Goal: Task Accomplishment & Management: Manage account settings

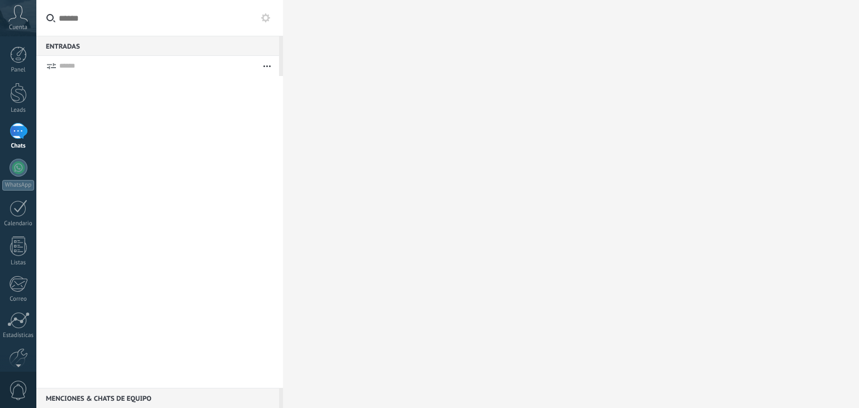
click at [12, 21] on icon at bounding box center [18, 13] width 20 height 17
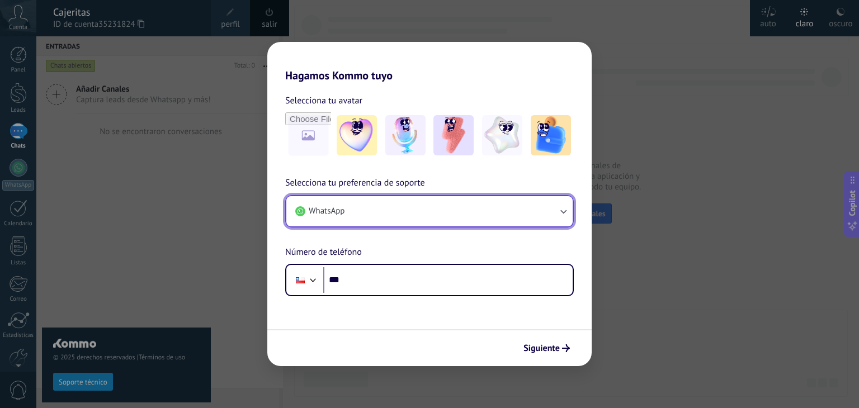
click at [530, 209] on button "WhatsApp" at bounding box center [429, 211] width 286 height 30
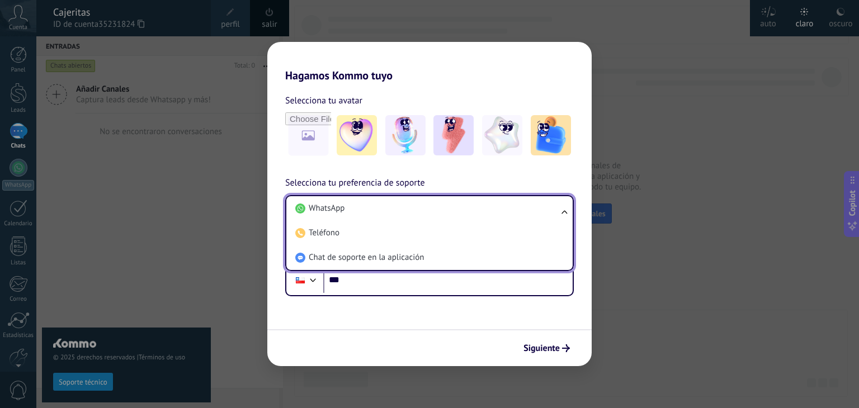
click at [207, 200] on div "Hagamos Kommo tuyo Selecciona tu avatar Selecciona tu preferencia de soporte Wh…" at bounding box center [429, 204] width 859 height 408
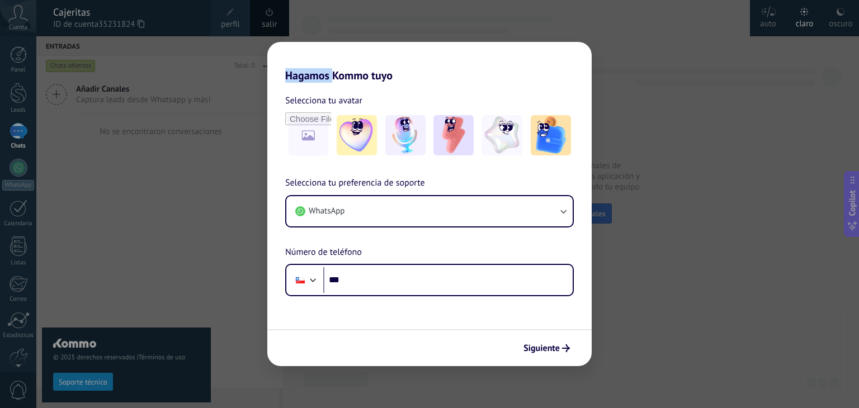
click at [207, 200] on div "Hagamos Kommo tuyo Selecciona tu avatar Selecciona tu preferencia de soporte Wh…" at bounding box center [429, 204] width 859 height 408
click at [353, 144] on img at bounding box center [357, 135] width 40 height 40
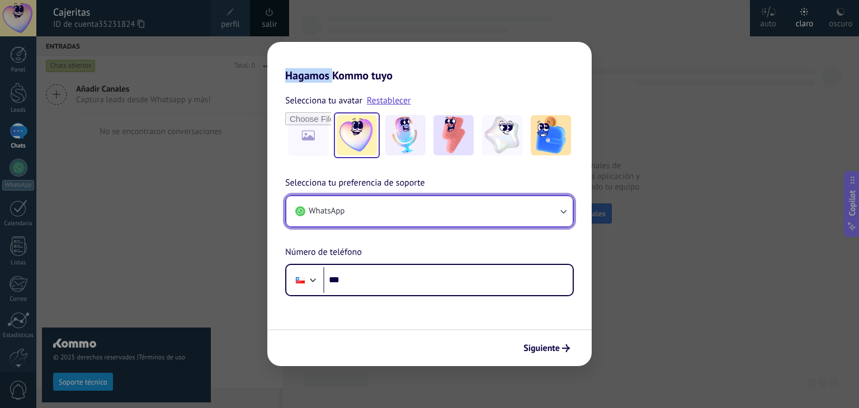
click at [362, 207] on button "WhatsApp" at bounding box center [429, 211] width 286 height 30
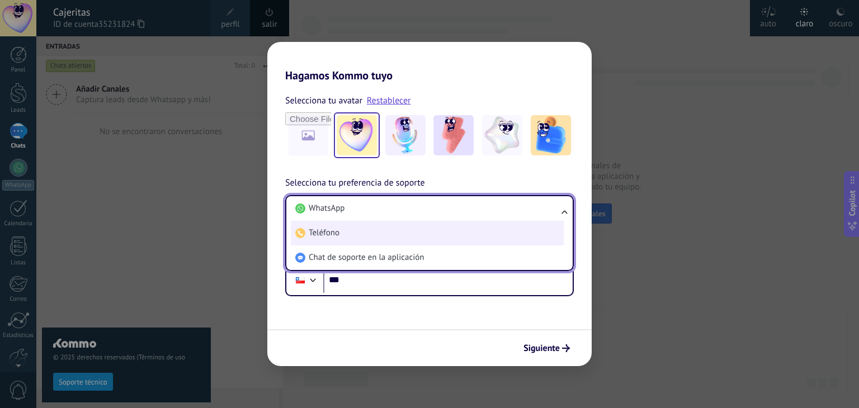
click at [361, 232] on li "Teléfono" at bounding box center [427, 233] width 273 height 25
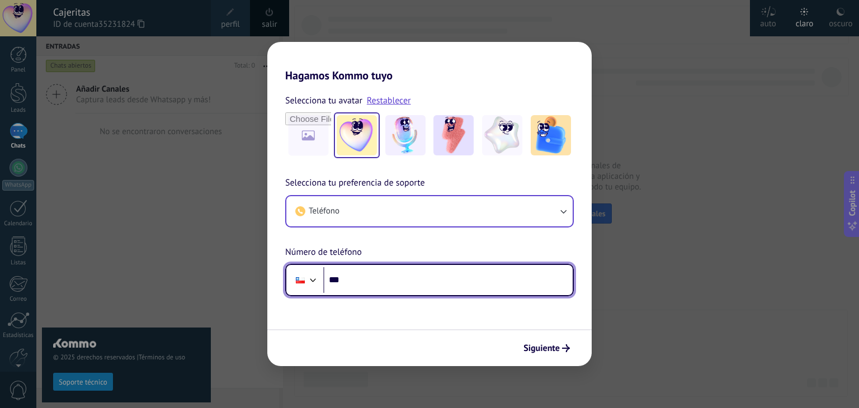
click at [389, 280] on input "***" at bounding box center [447, 280] width 249 height 26
click at [296, 282] on div at bounding box center [300, 280] width 9 height 6
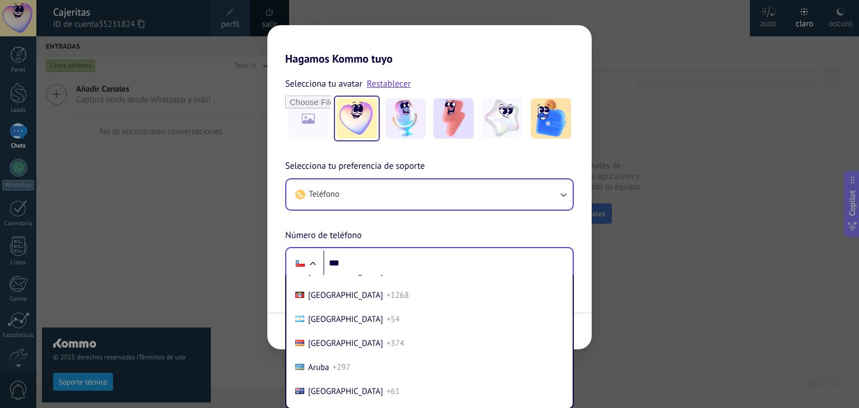
scroll to position [112, 0]
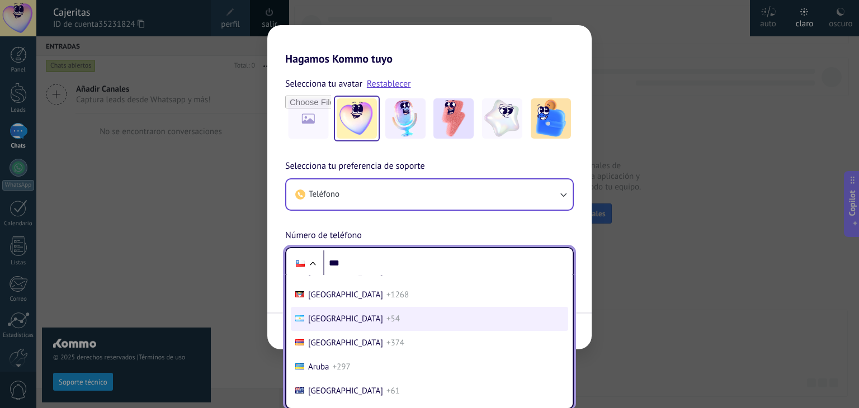
click at [376, 322] on li "[GEOGRAPHIC_DATA] +54" at bounding box center [429, 319] width 277 height 24
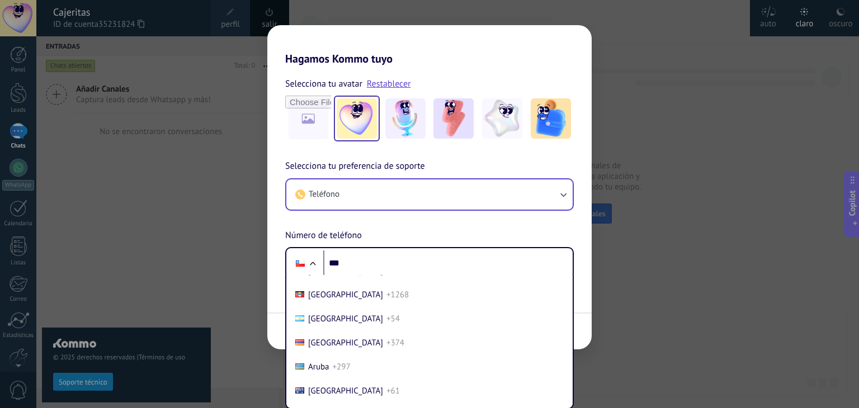
scroll to position [0, 0]
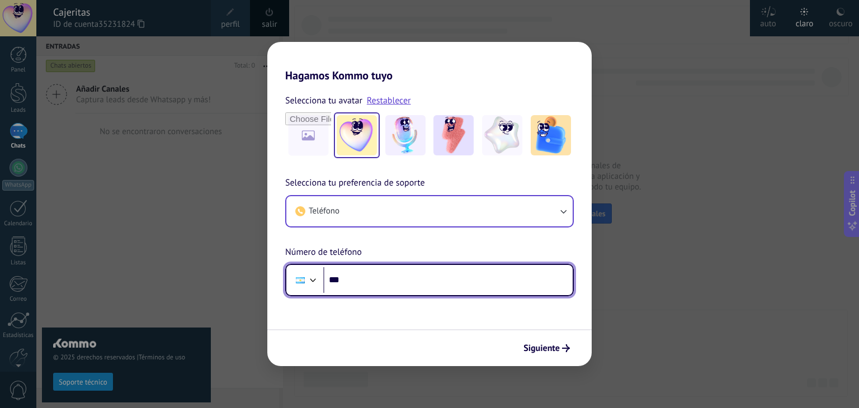
click at [398, 282] on input "***" at bounding box center [447, 280] width 249 height 26
type input "**********"
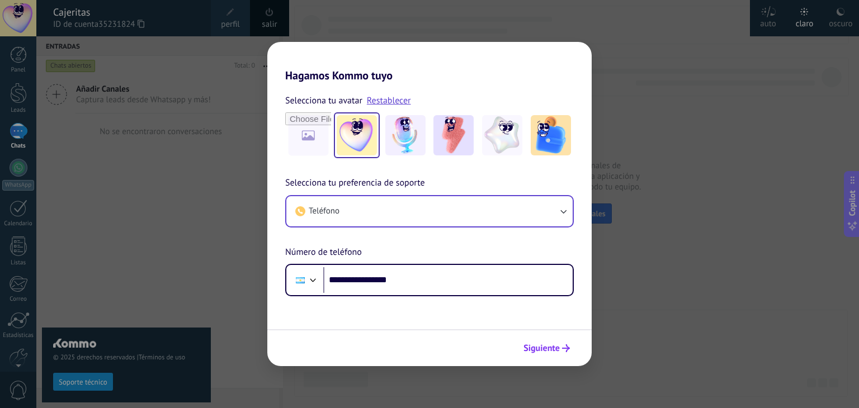
click at [556, 352] on span "Siguiente" at bounding box center [541, 348] width 36 height 8
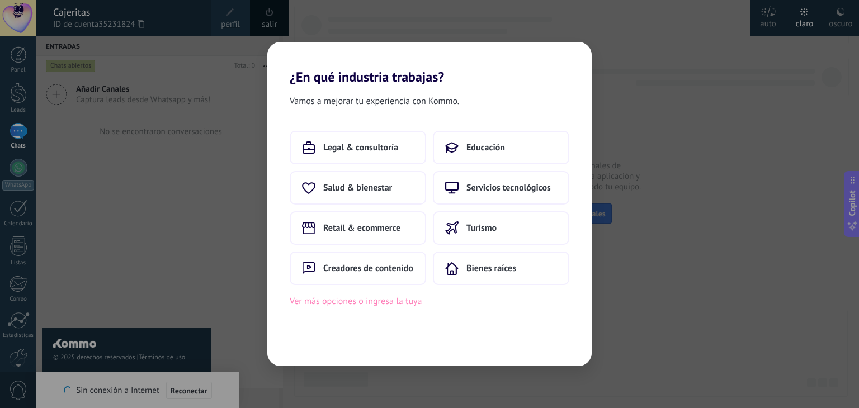
click at [377, 302] on button "Ver más opciones o ingresa la tuya" at bounding box center [356, 301] width 132 height 15
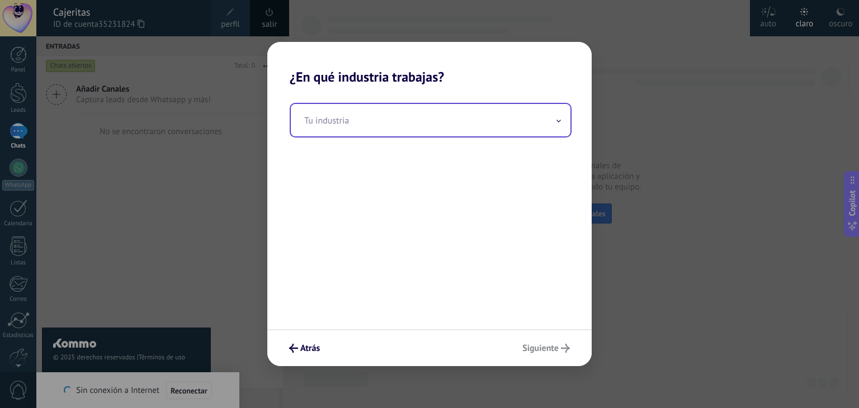
click at [402, 118] on input "text" at bounding box center [431, 120] width 280 height 32
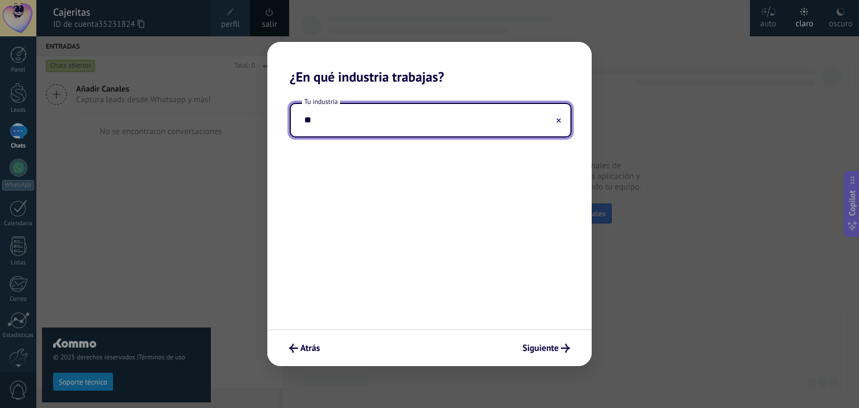
type input "*"
type input "**********"
click at [534, 340] on button "Siguiente" at bounding box center [546, 348] width 58 height 19
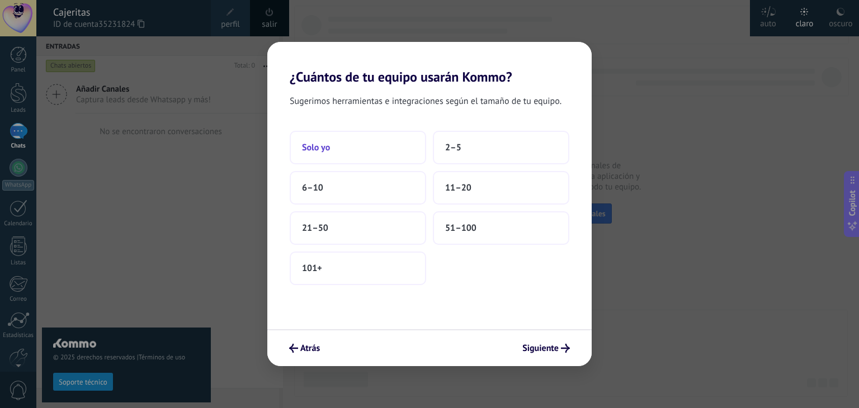
click at [351, 143] on button "Solo yo" at bounding box center [358, 148] width 136 height 34
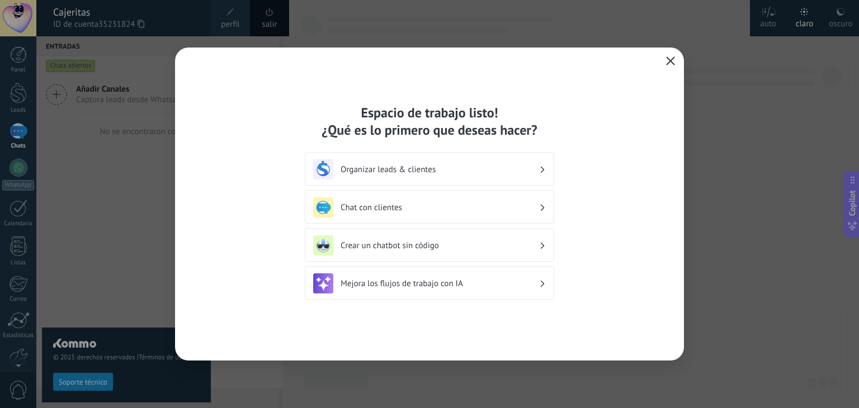
click at [668, 63] on use "button" at bounding box center [670, 60] width 8 height 8
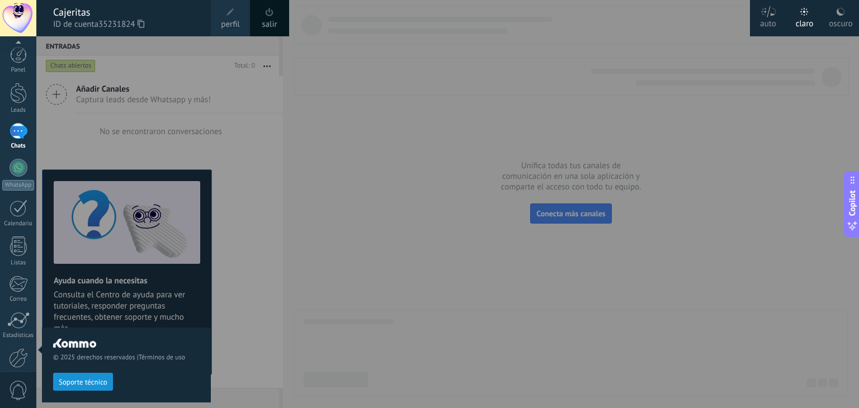
scroll to position [56, 0]
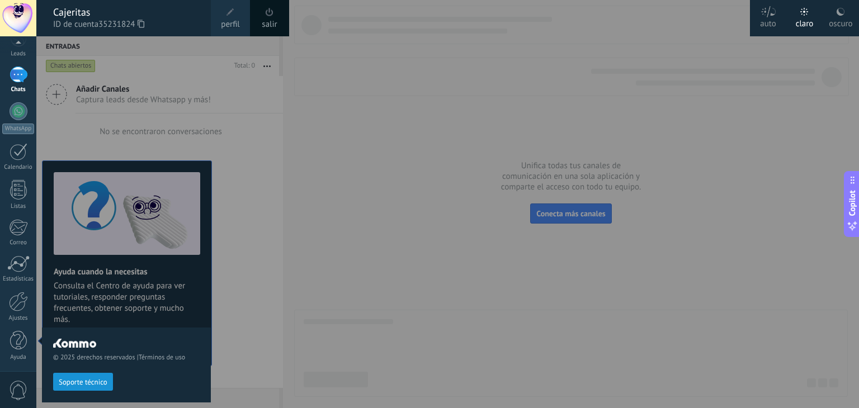
click at [378, 249] on div at bounding box center [465, 204] width 859 height 408
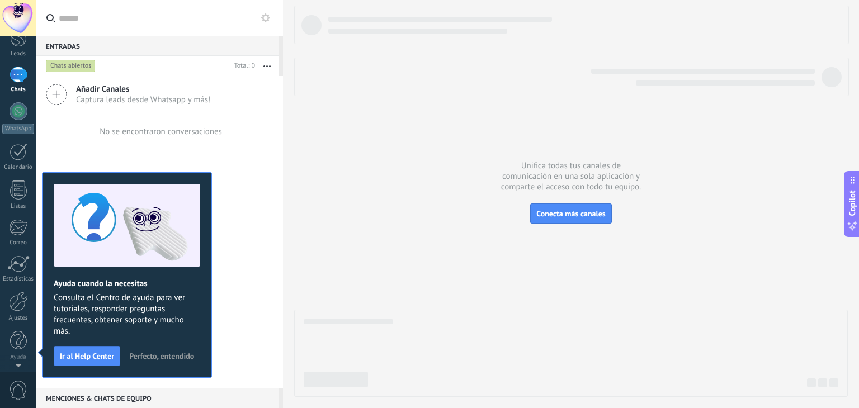
scroll to position [0, 0]
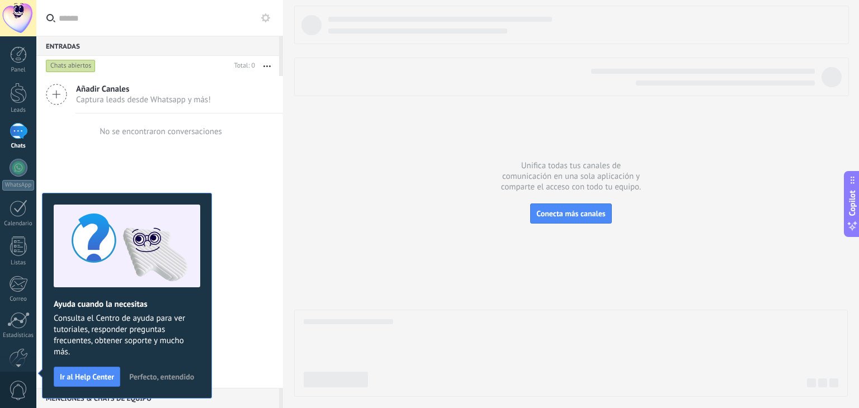
click at [263, 25] on input "text" at bounding box center [166, 18] width 215 height 36
click at [264, 20] on use at bounding box center [265, 17] width 9 height 9
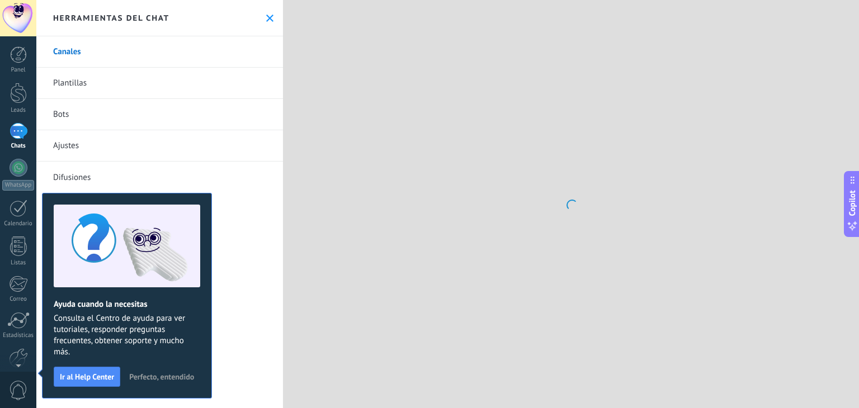
click at [171, 376] on span "Perfecto, entendido" at bounding box center [161, 377] width 65 height 8
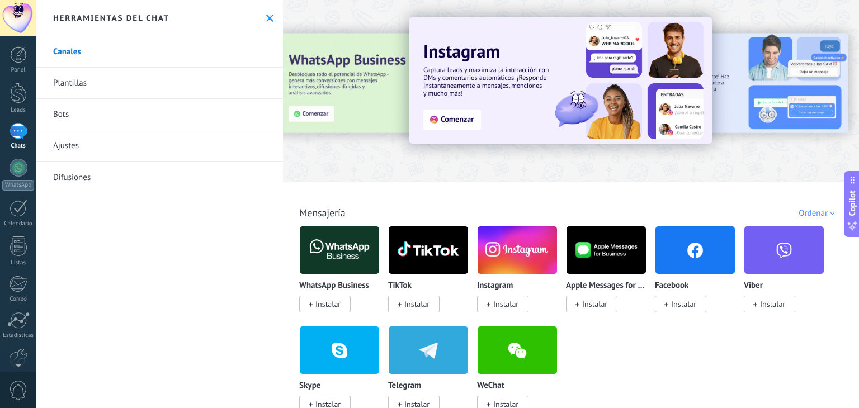
click at [688, 302] on span "Instalar" at bounding box center [683, 304] width 25 height 10
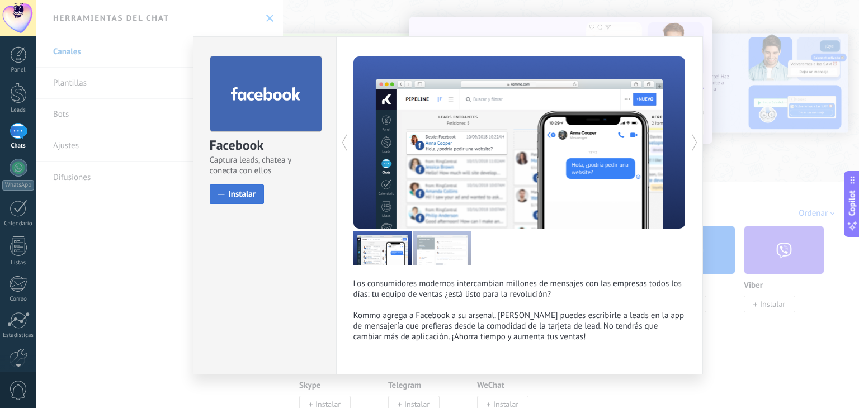
click at [246, 191] on span "Instalar" at bounding box center [242, 194] width 27 height 8
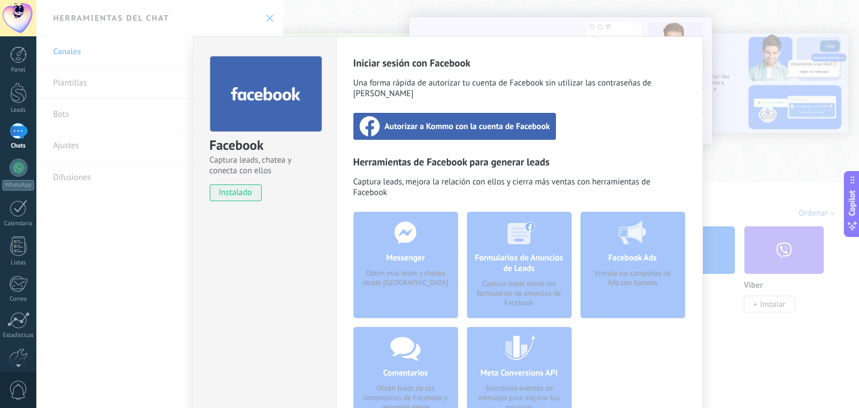
click at [460, 121] on span "Autorizar a Kommo con la cuenta de Facebook" at bounding box center [467, 126] width 165 height 11
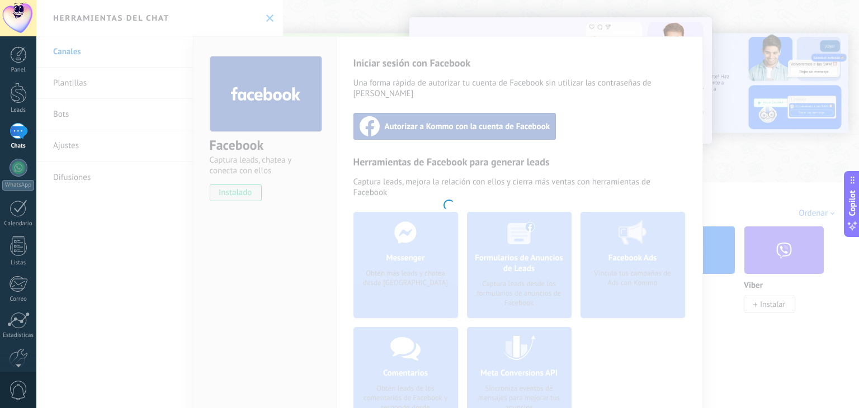
click at [721, 229] on div at bounding box center [447, 204] width 822 height 408
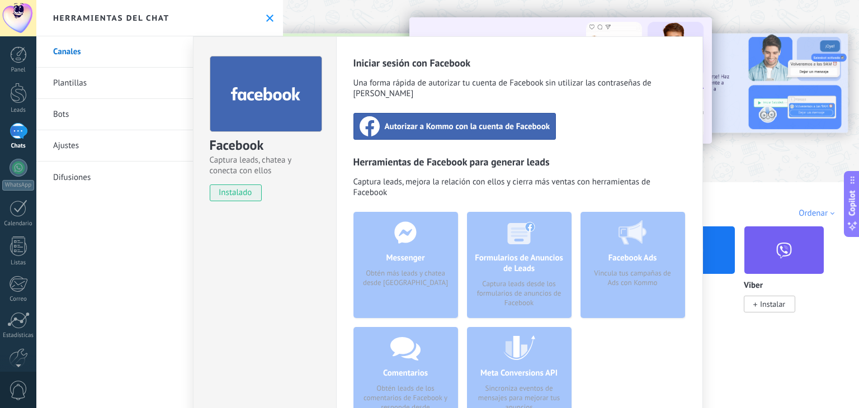
click at [499, 121] on span "Autorizar a Kommo con la cuenta de Facebook" at bounding box center [467, 126] width 165 height 11
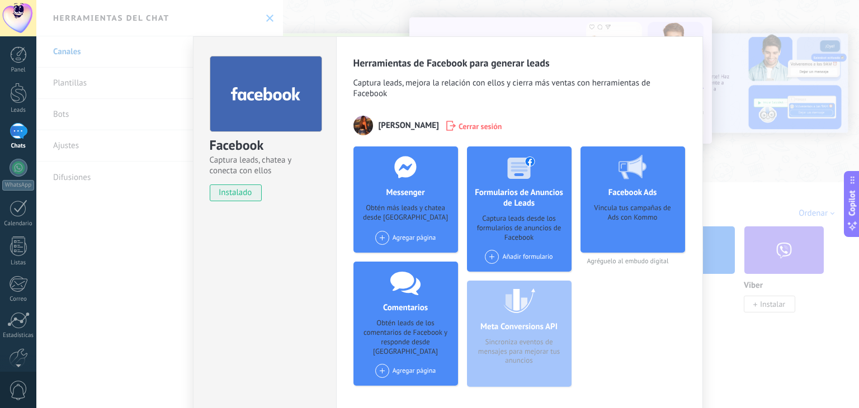
click at [376, 239] on span at bounding box center [382, 238] width 14 height 14
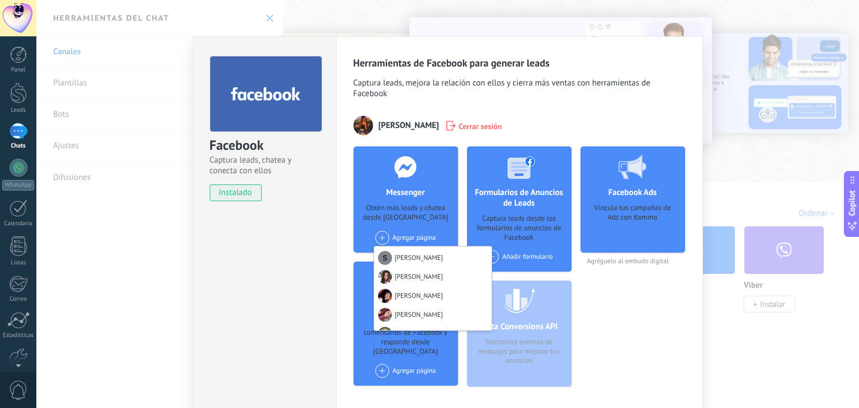
scroll to position [342, 0]
click at [424, 279] on div "[PERSON_NAME]" at bounding box center [432, 277] width 117 height 19
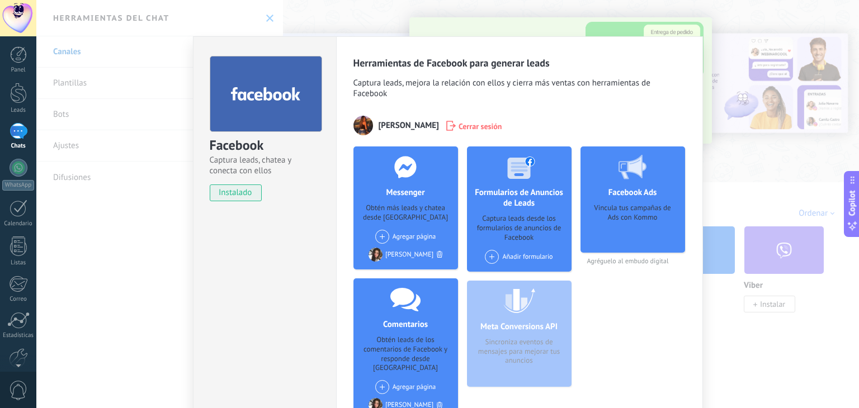
scroll to position [0, 0]
click at [736, 134] on div "Facebook Captura leads, chatea y conecta con ellos instalado Desinstalar Herram…" at bounding box center [447, 204] width 822 height 408
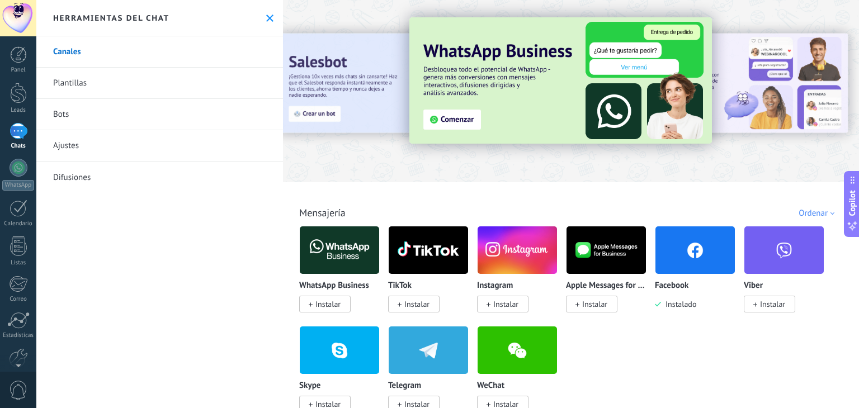
click at [507, 302] on span "Instalar" at bounding box center [505, 304] width 25 height 10
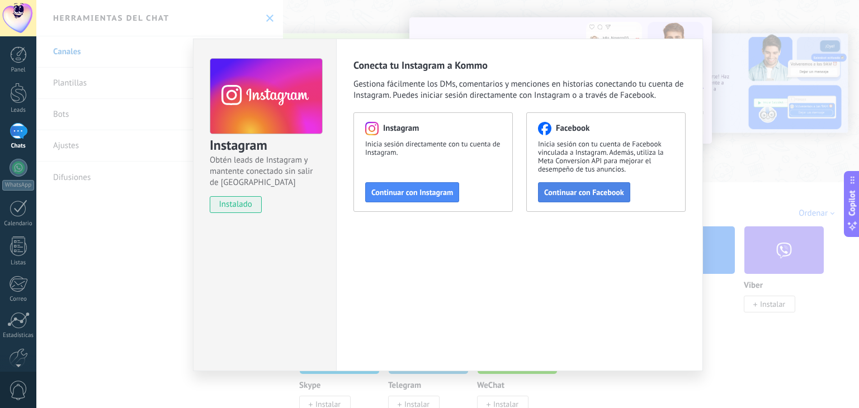
click at [569, 191] on span "Continuar con Facebook" at bounding box center [584, 192] width 80 height 8
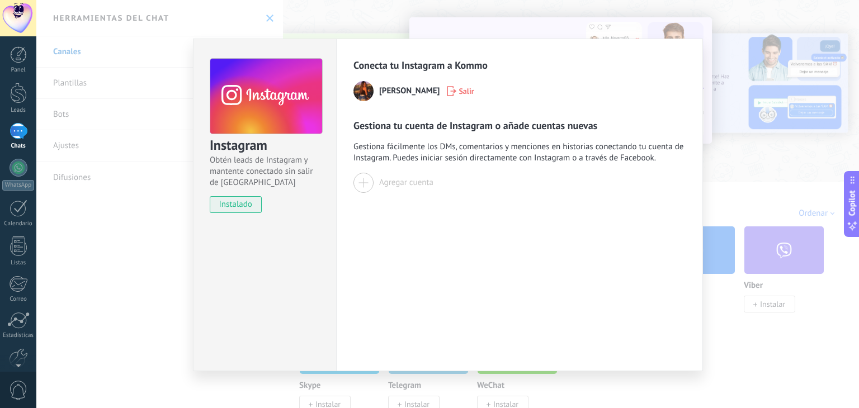
click at [746, 238] on div "Instagram Obtén leads de Instagram y mantente conectado sin salir de Kommo inst…" at bounding box center [447, 204] width 822 height 408
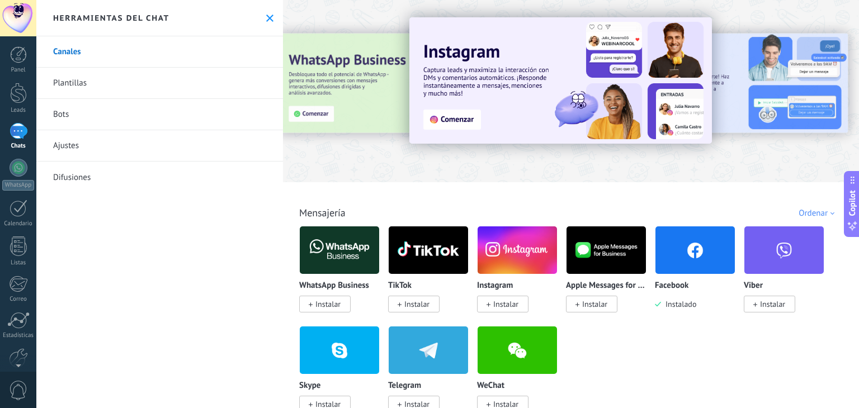
click at [265, 22] on button at bounding box center [270, 18] width 10 height 10
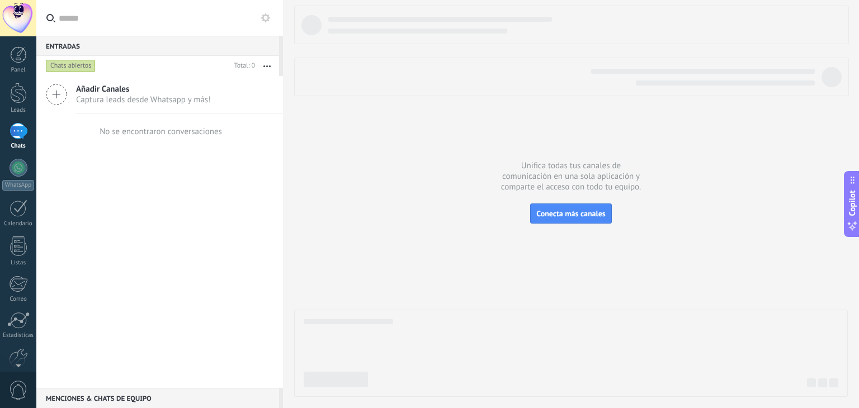
click at [386, 249] on div at bounding box center [570, 201] width 553 height 391
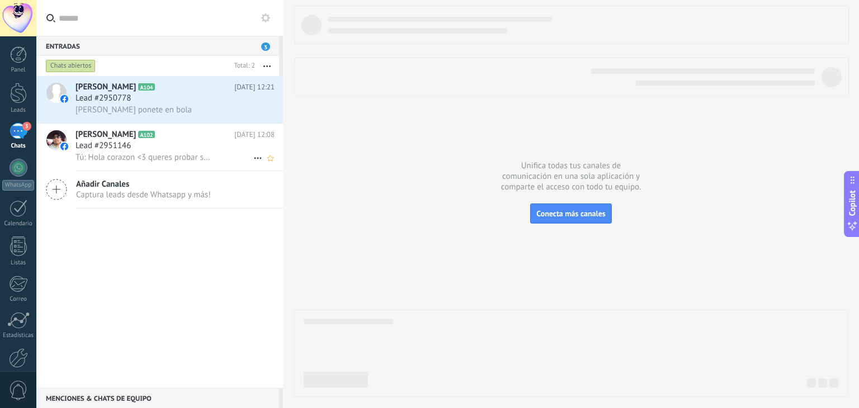
click at [266, 66] on icon "button" at bounding box center [266, 66] width 7 height 2
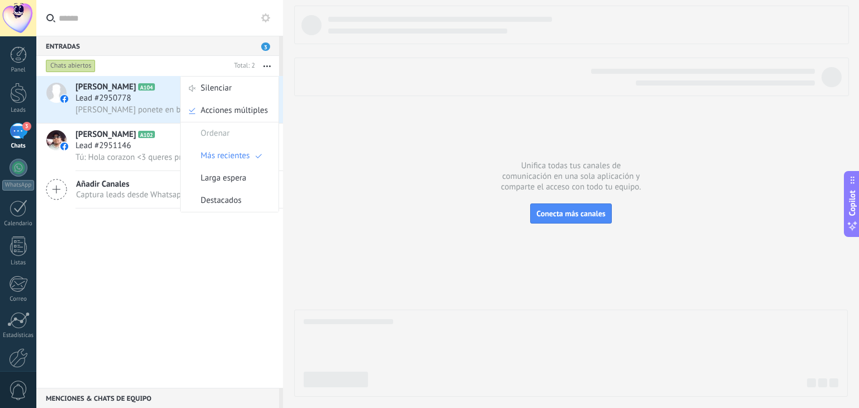
click at [147, 291] on div "Marcos Biloni A104 Hoy 12:21 Lead #2950778 Dale ponete en bola Mario Baca A102 …" at bounding box center [159, 232] width 247 height 312
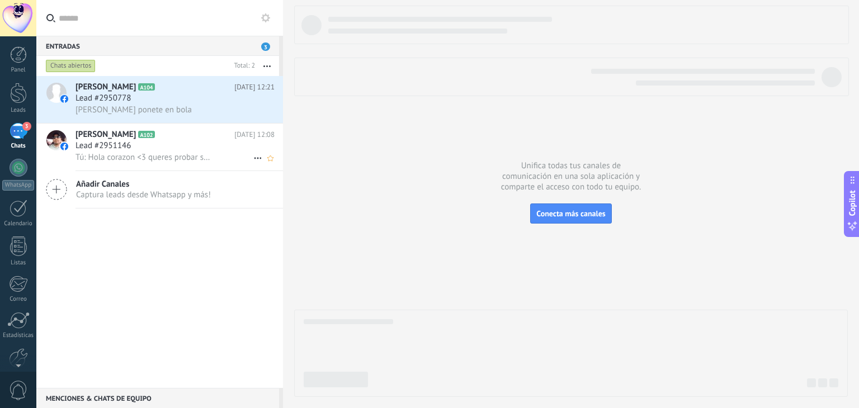
click at [27, 126] on span "3" at bounding box center [26, 126] width 9 height 9
click at [267, 25] on input "text" at bounding box center [166, 18] width 215 height 36
click at [269, 15] on icon at bounding box center [265, 17] width 9 height 9
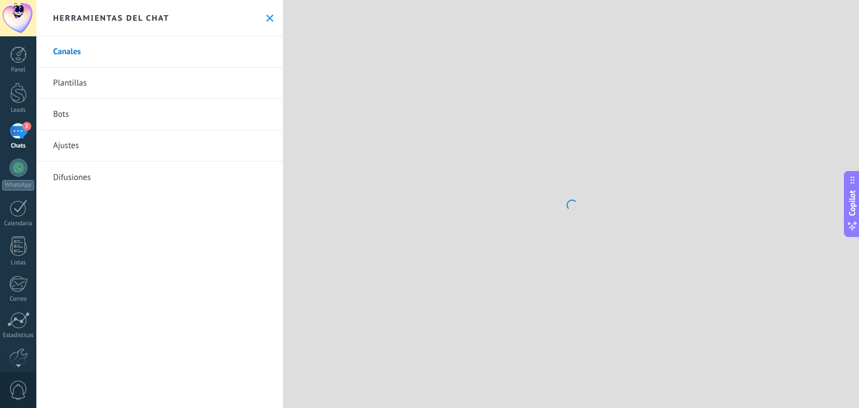
click at [266, 18] on use at bounding box center [269, 18] width 7 height 7
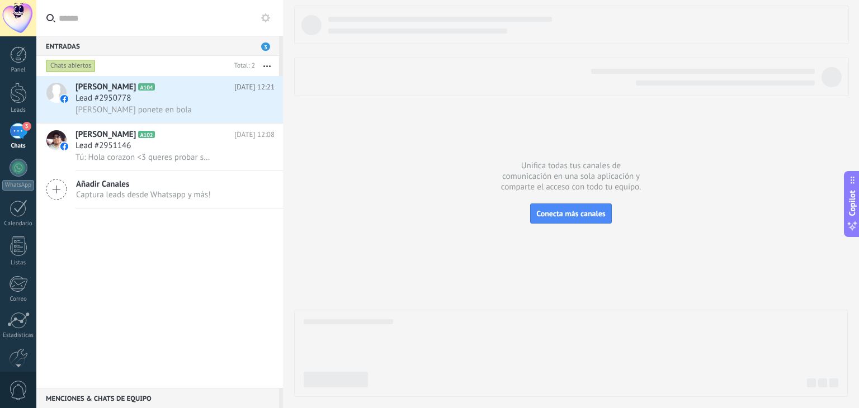
click at [266, 18] on icon at bounding box center [265, 17] width 9 height 9
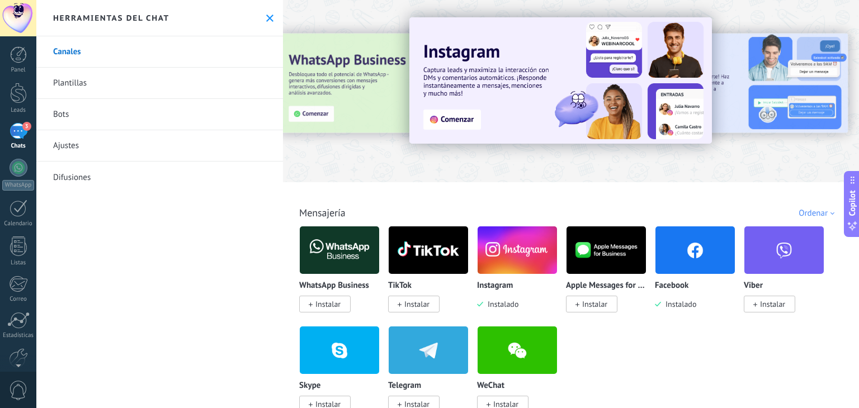
click at [682, 267] on img at bounding box center [694, 250] width 79 height 54
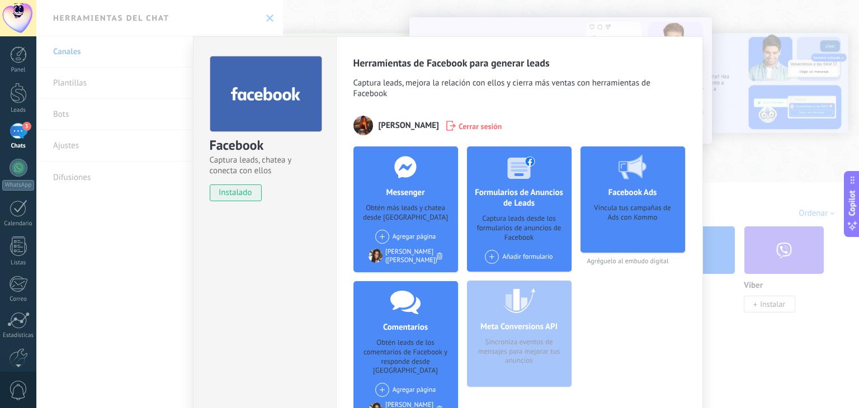
click at [455, 132] on div "Jessi Duda Cerrar sesión" at bounding box center [519, 126] width 332 height 20
click at [458, 131] on span "Cerrar sesión" at bounding box center [480, 125] width 44 height 11
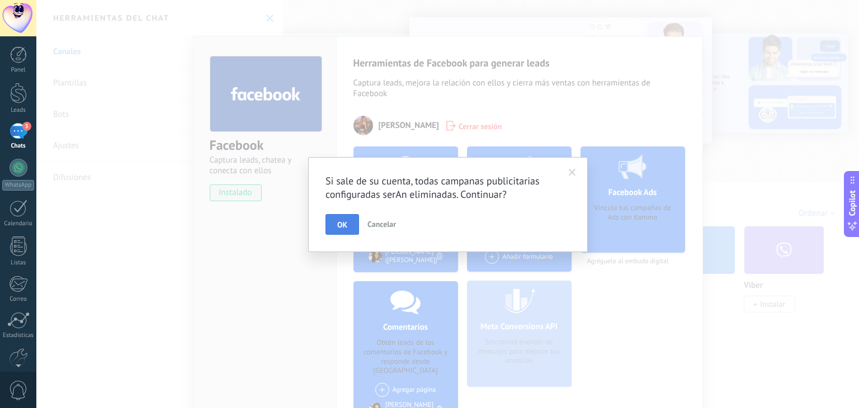
click at [342, 215] on button "OK" at bounding box center [342, 224] width 34 height 21
